Goal: Task Accomplishment & Management: Manage account settings

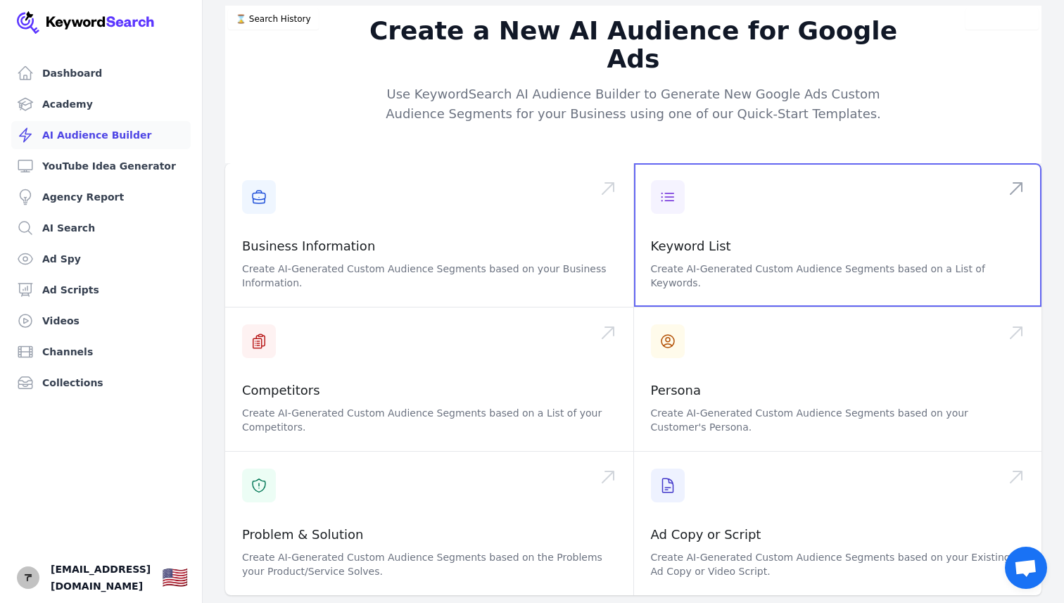
click at [684, 229] on span at bounding box center [838, 235] width 408 height 144
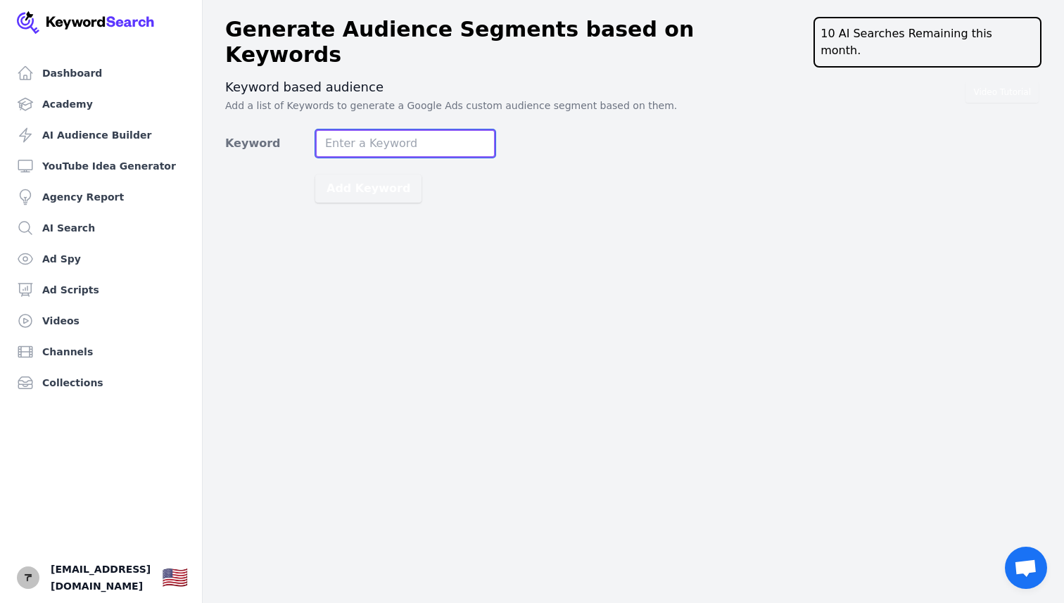
click at [381, 130] on input "Keyword" at bounding box center [405, 144] width 180 height 28
type input "t"
type input "m"
type input "media marketing agency content tampa"
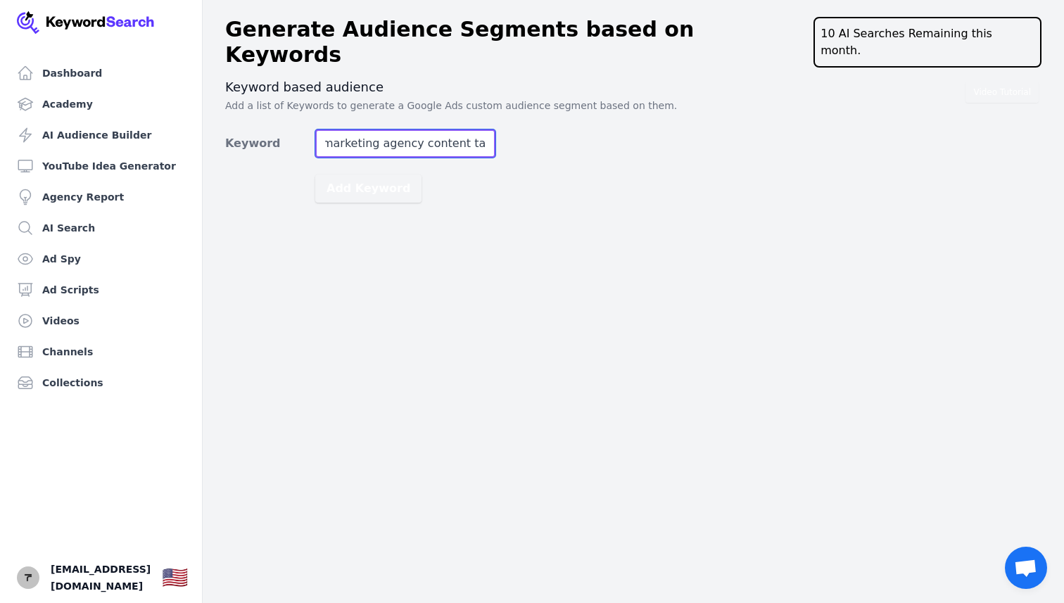
click at [315, 175] on button "Add Keyword" at bounding box center [368, 189] width 106 height 28
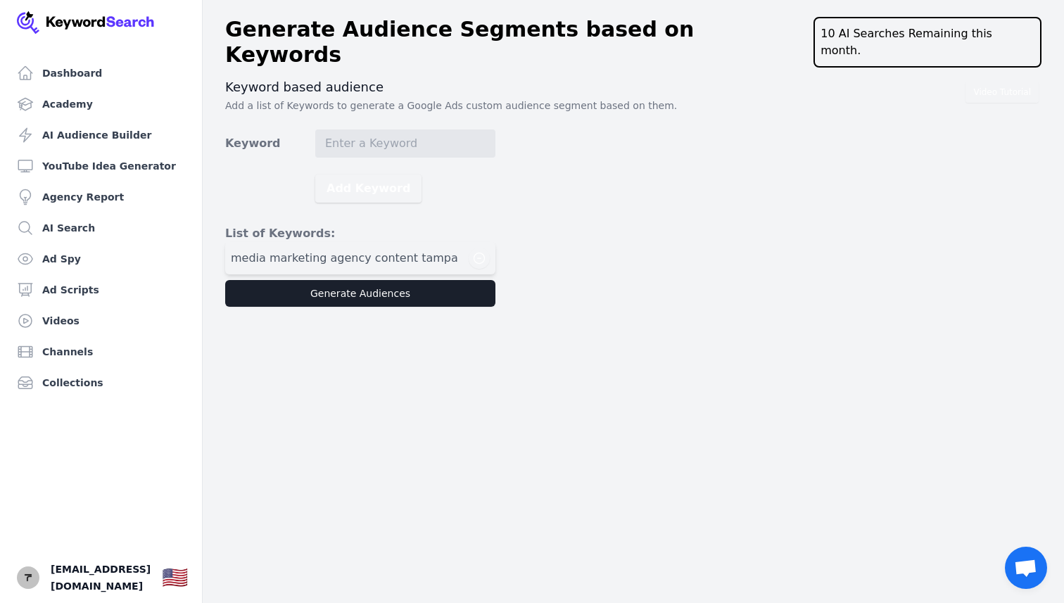
click at [303, 250] on span "media marketing agency content tampa" at bounding box center [344, 258] width 227 height 17
click at [106, 232] on link "AI Search" at bounding box center [101, 228] width 180 height 28
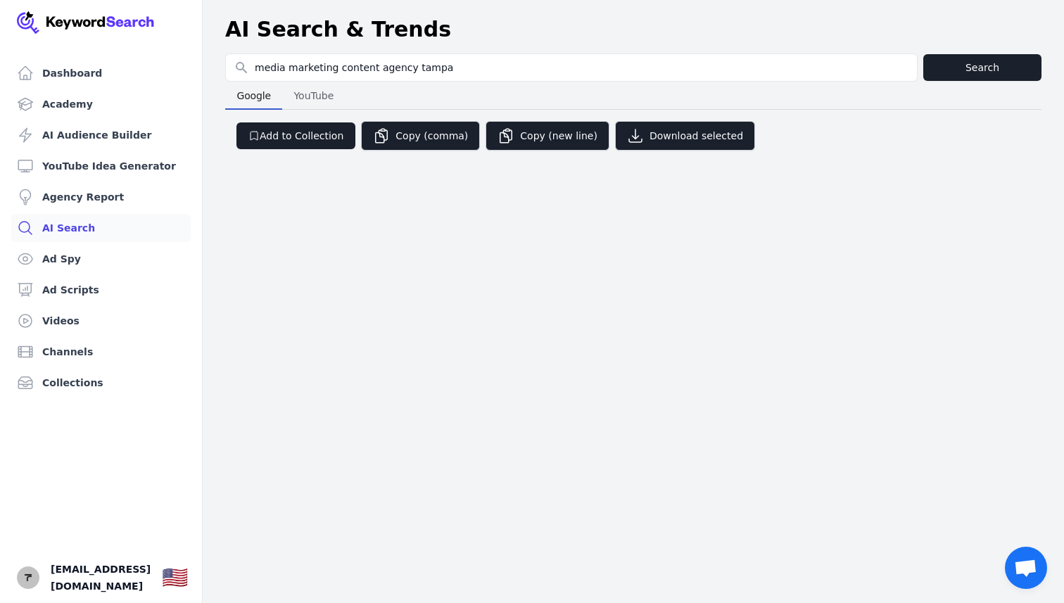
type input "media marketing content agency tampa"
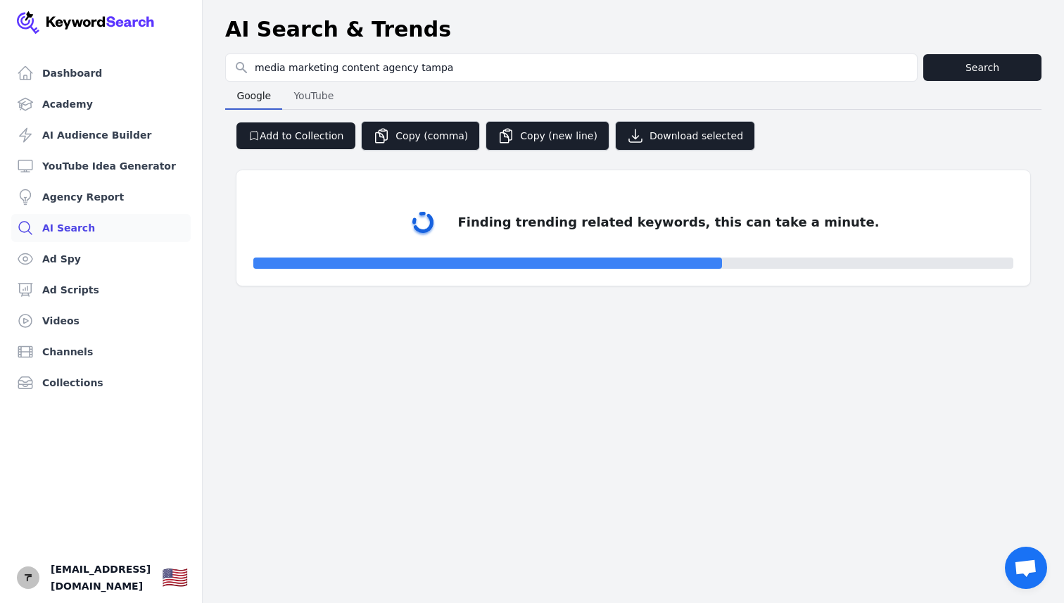
select select "50"
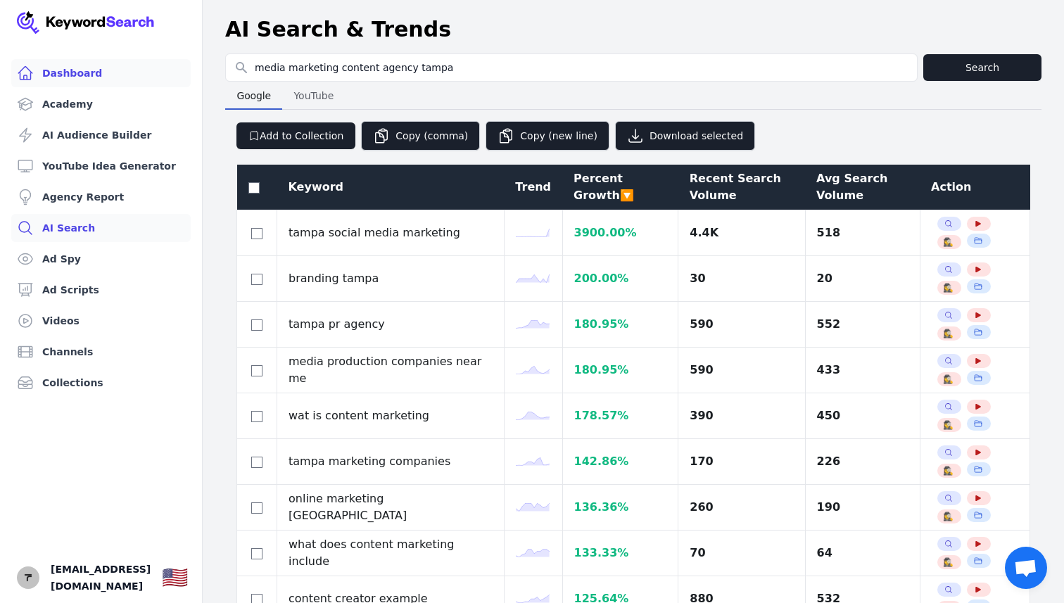
click at [57, 79] on link "Dashboard" at bounding box center [101, 73] width 180 height 28
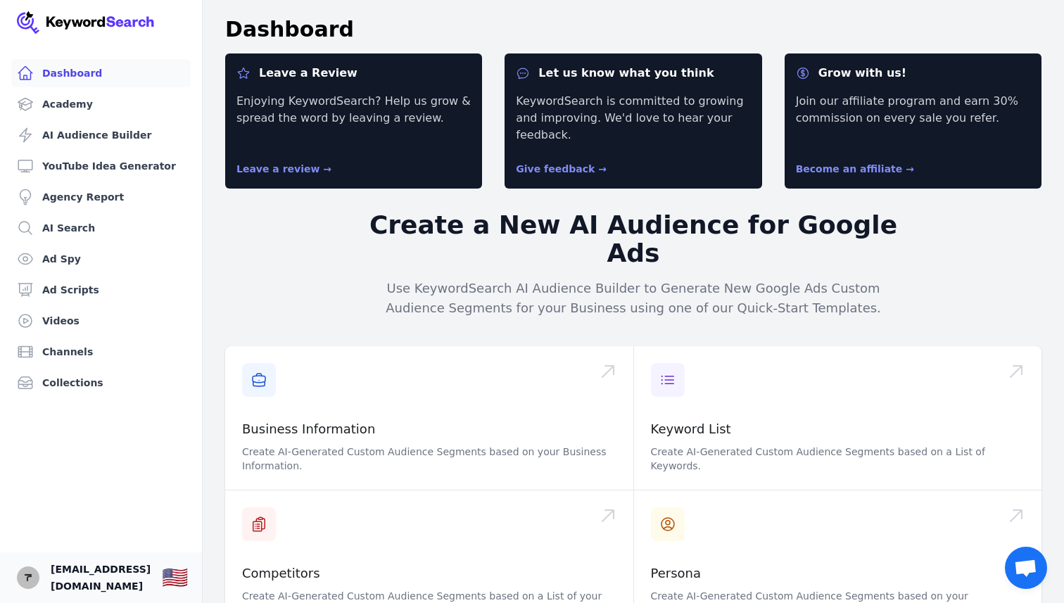
click at [99, 577] on span "[EMAIL_ADDRESS][DOMAIN_NAME]" at bounding box center [101, 578] width 100 height 34
click at [26, 579] on img "Open user button" at bounding box center [28, 578] width 23 height 23
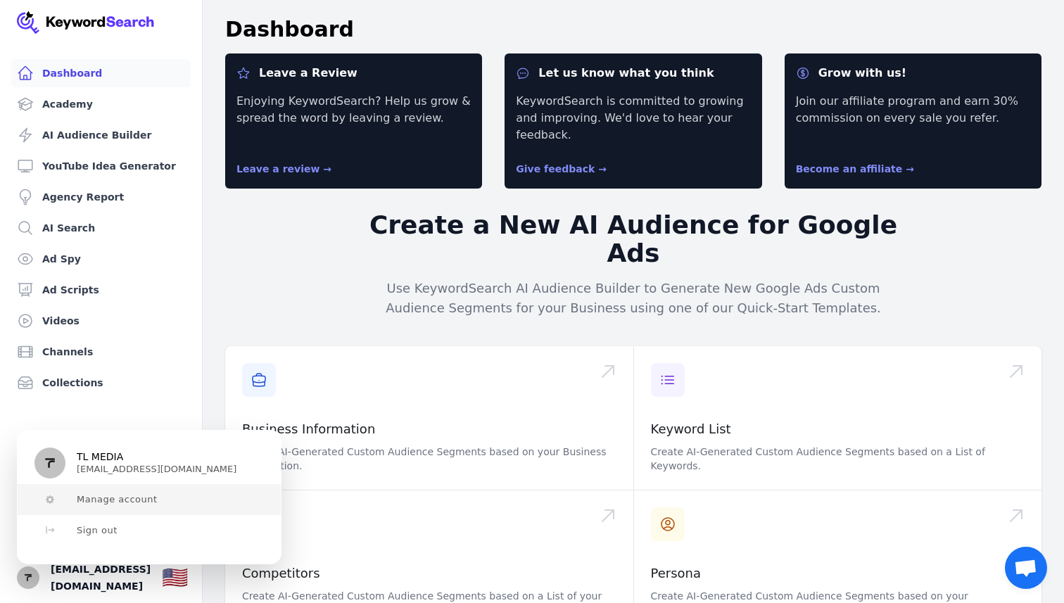
click at [83, 499] on span "Manage account" at bounding box center [117, 499] width 81 height 11
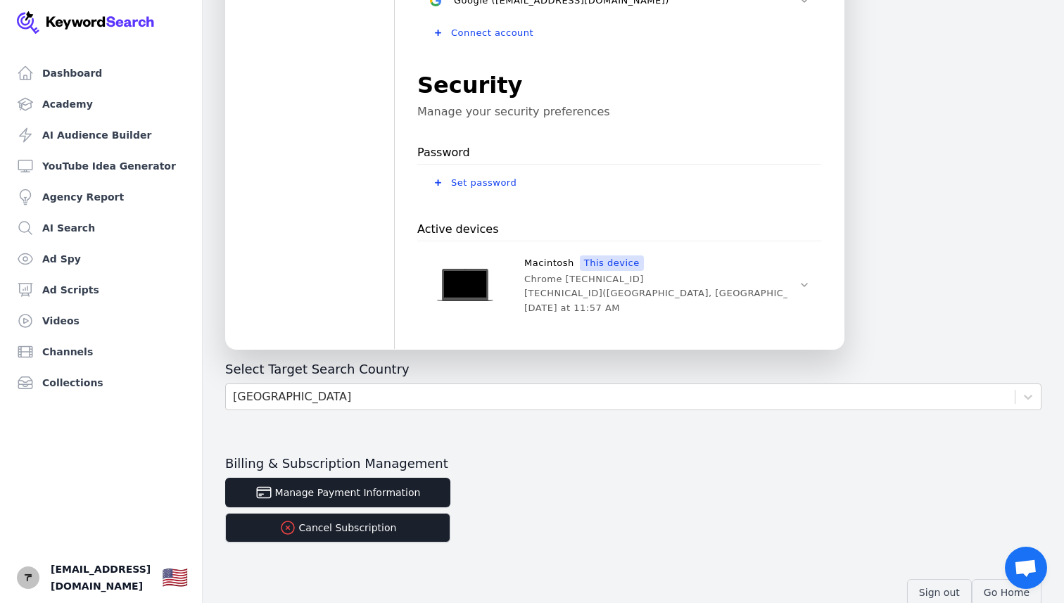
scroll to position [434, 0]
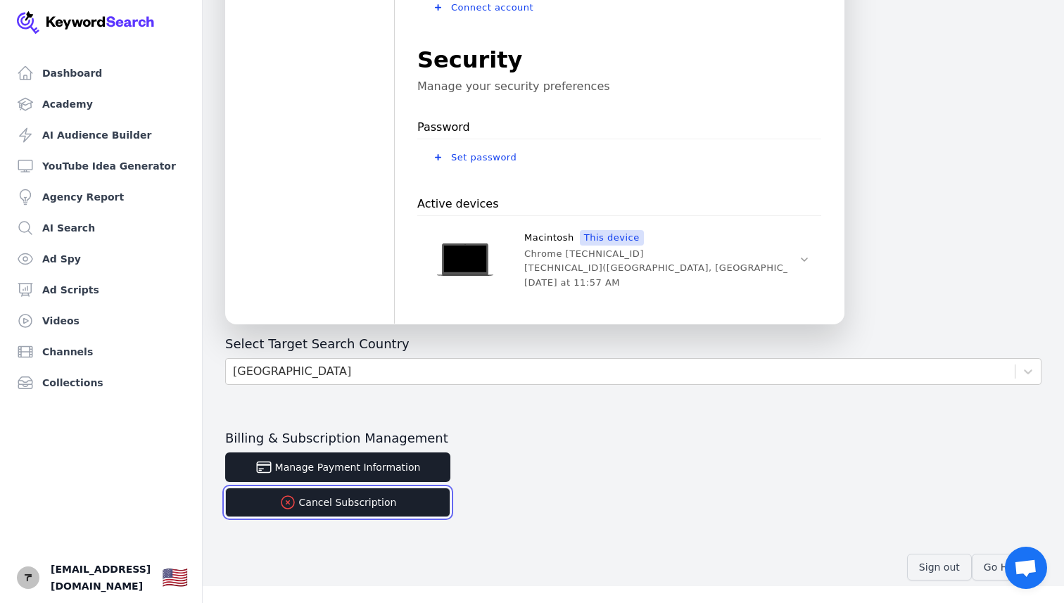
click at [377, 509] on button "Cancel Subscription" at bounding box center [337, 503] width 225 height 30
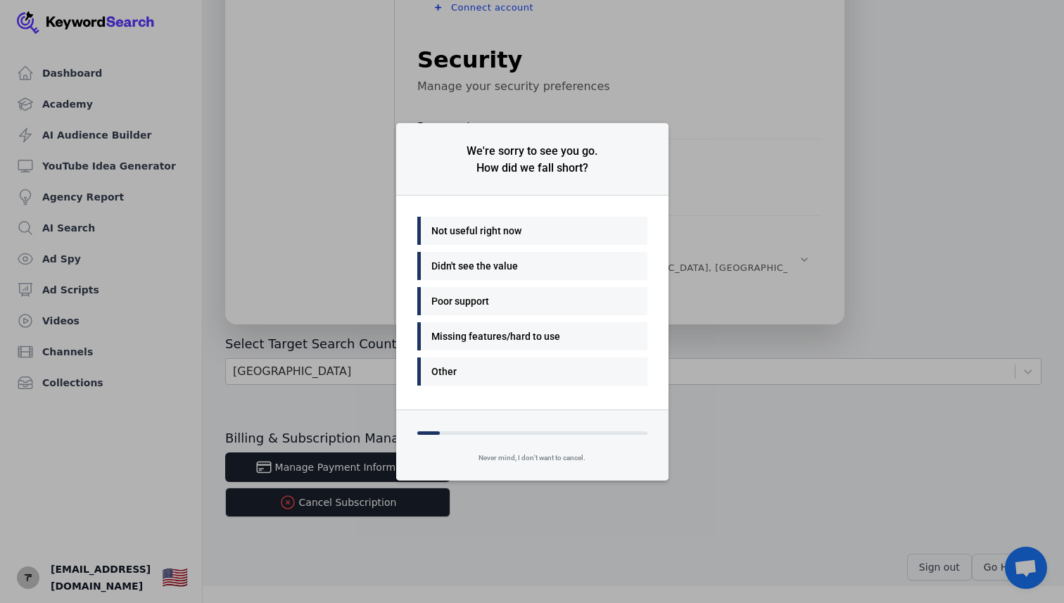
click at [461, 233] on div "Not useful right now" at bounding box center [529, 230] width 195 height 17
click at [469, 367] on div "Other" at bounding box center [529, 371] width 195 height 17
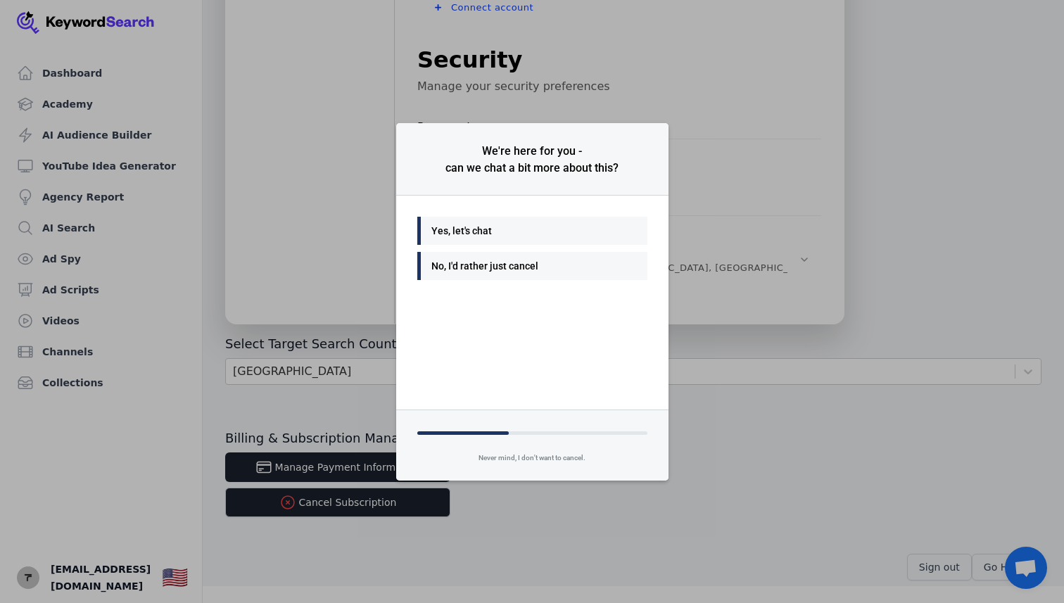
click at [462, 270] on div "No, I'd rather just cancel" at bounding box center [529, 266] width 195 height 17
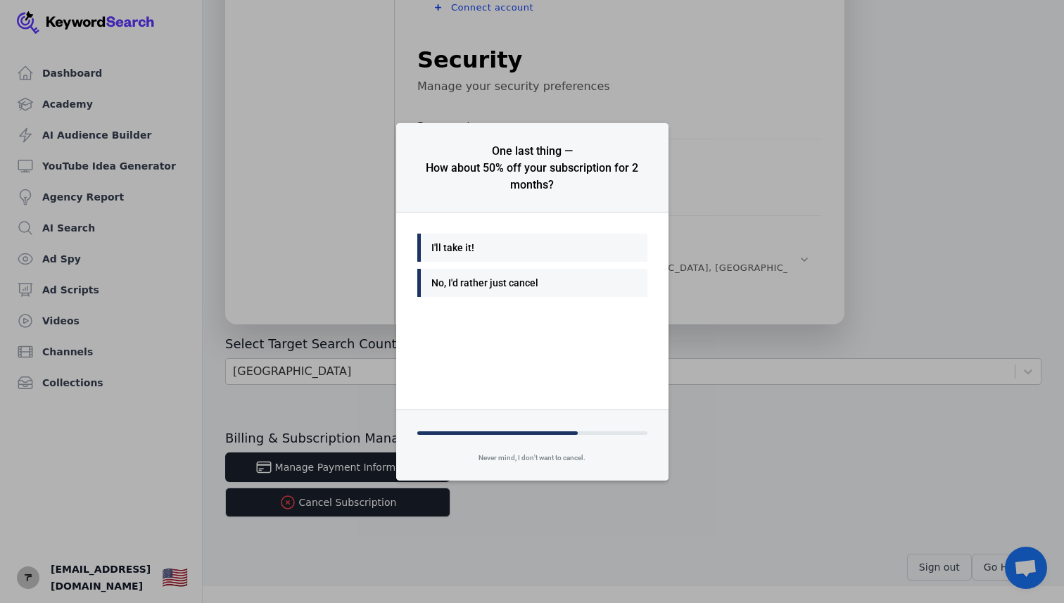
click at [465, 289] on div "No, I'd rather just cancel" at bounding box center [529, 283] width 195 height 17
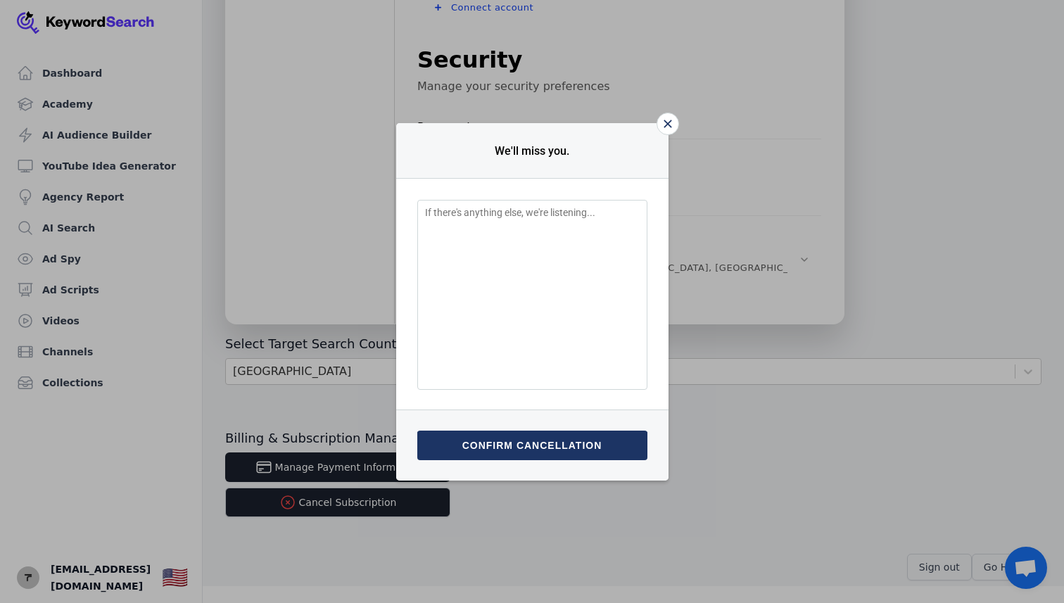
click at [479, 446] on button "Confirm cancellation" at bounding box center [532, 446] width 230 height 30
